Goal: Information Seeking & Learning: Learn about a topic

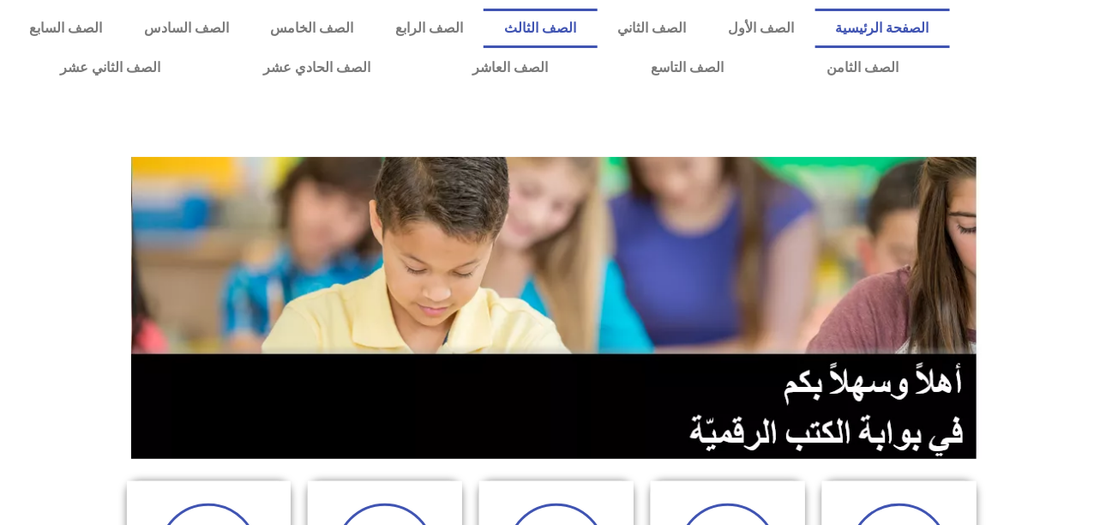
click at [597, 21] on link "الصف الثالث" at bounding box center [540, 28] width 114 height 39
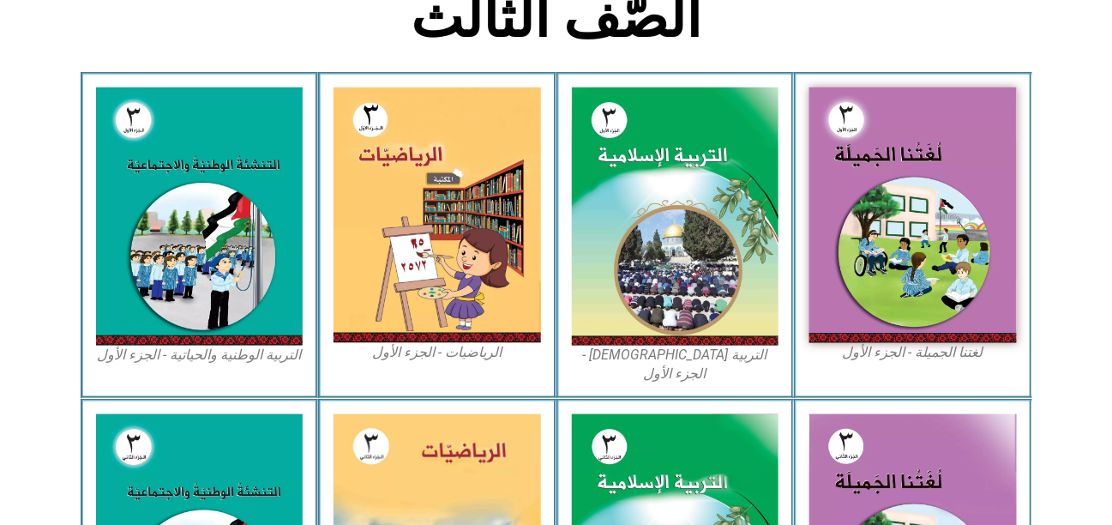
scroll to position [917, 0]
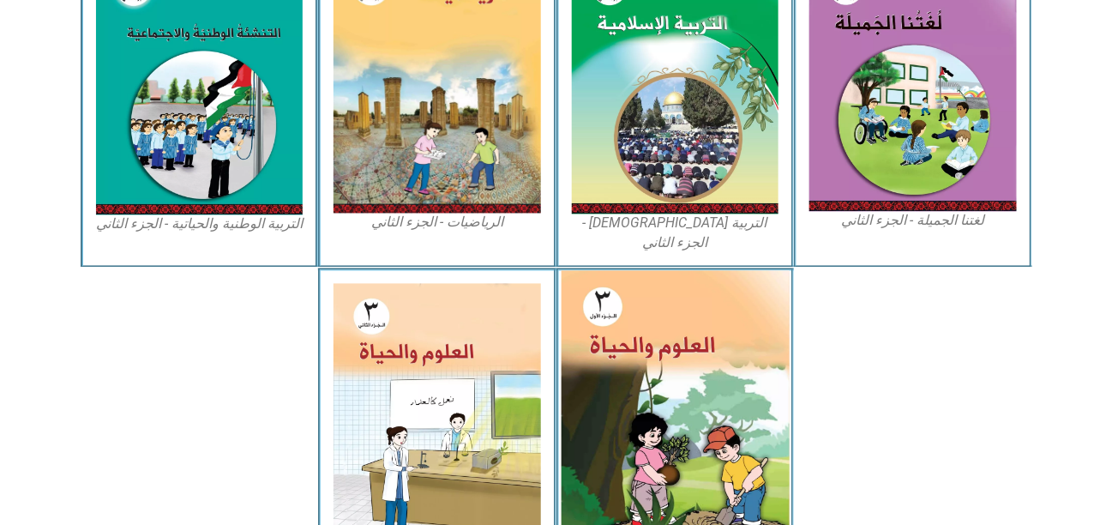
click at [639, 350] on img at bounding box center [675, 413] width 228 height 284
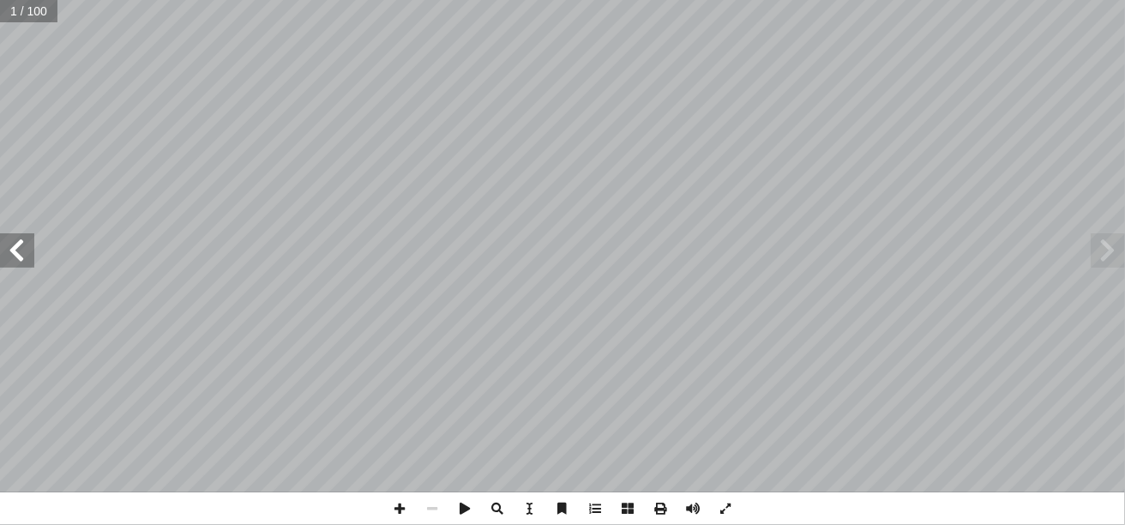
click at [15, 251] on span at bounding box center [17, 250] width 34 height 34
click at [1103, 254] on span at bounding box center [1107, 250] width 34 height 34
click at [23, 267] on span at bounding box center [17, 250] width 34 height 34
